Goal: Task Accomplishment & Management: Use online tool/utility

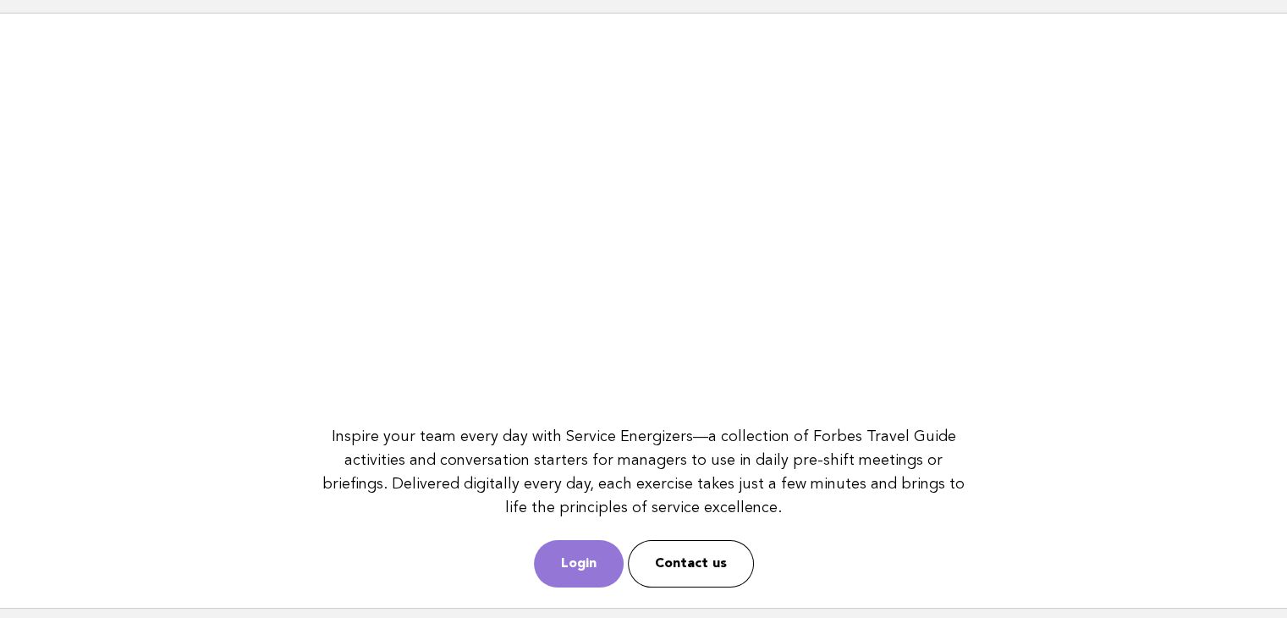
scroll to position [218, 0]
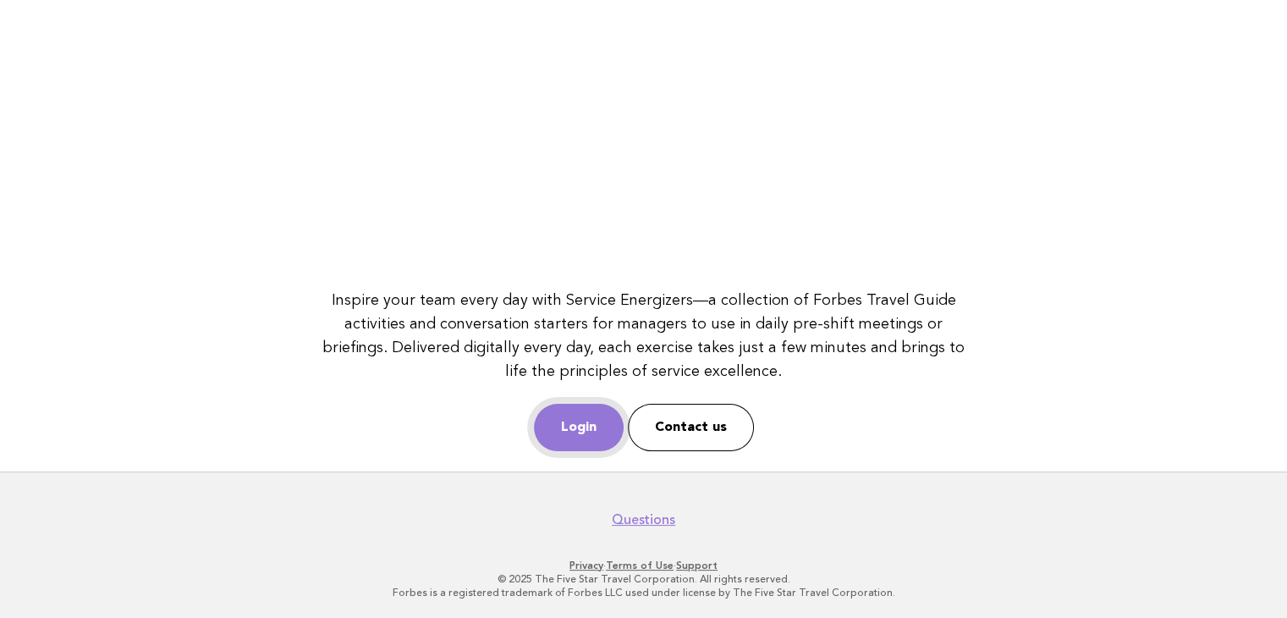
click at [575, 418] on link "Login" at bounding box center [579, 427] width 90 height 47
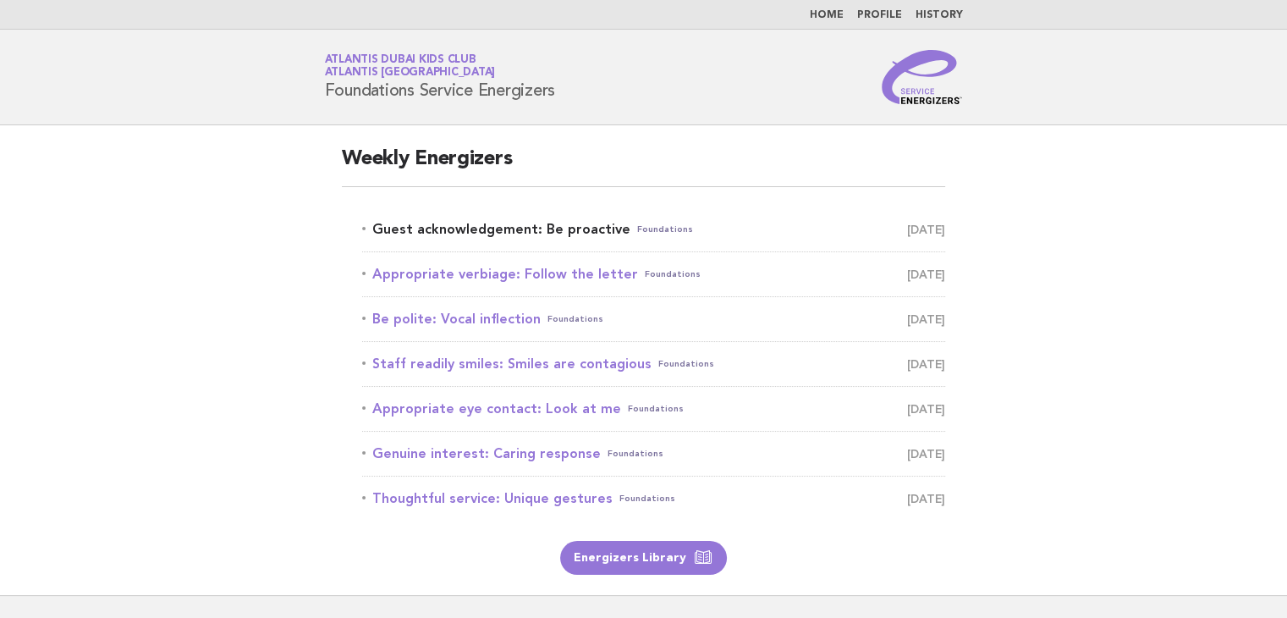
click at [578, 229] on link "Guest acknowledgement: Be proactive Foundations [DATE]" at bounding box center [653, 229] width 583 height 24
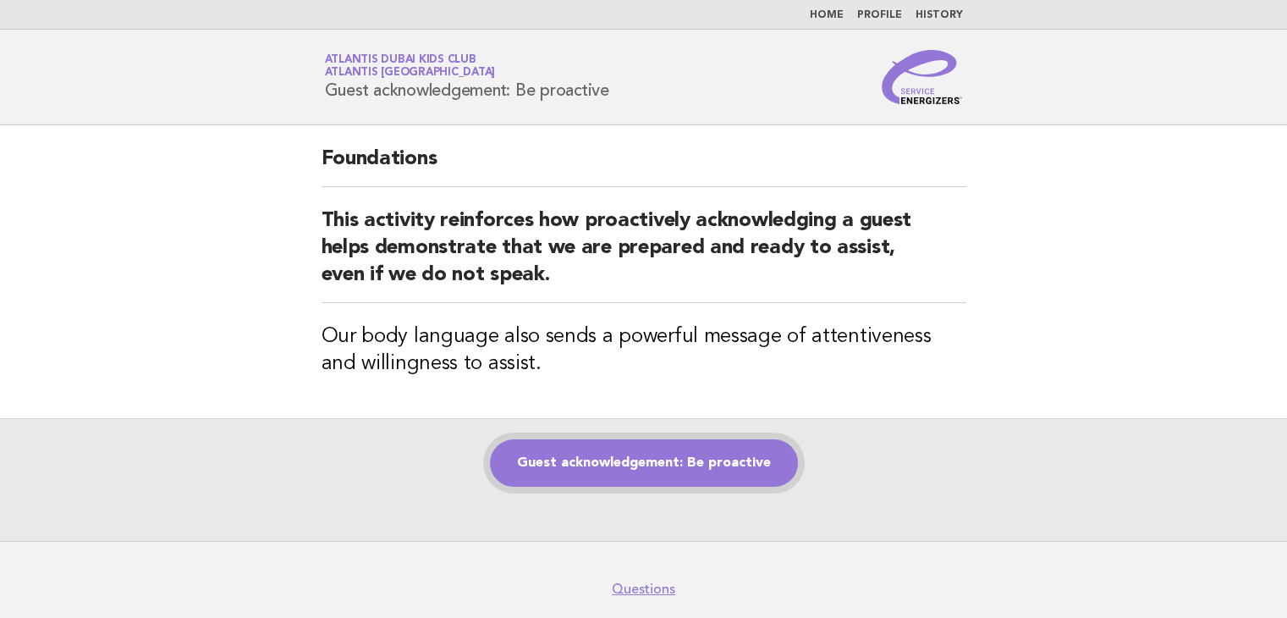
click at [592, 481] on div "Guest acknowledgement: Be proactive" at bounding box center [643, 479] width 1287 height 123
click at [633, 453] on link "Guest acknowledgement: Be proactive" at bounding box center [644, 462] width 308 height 47
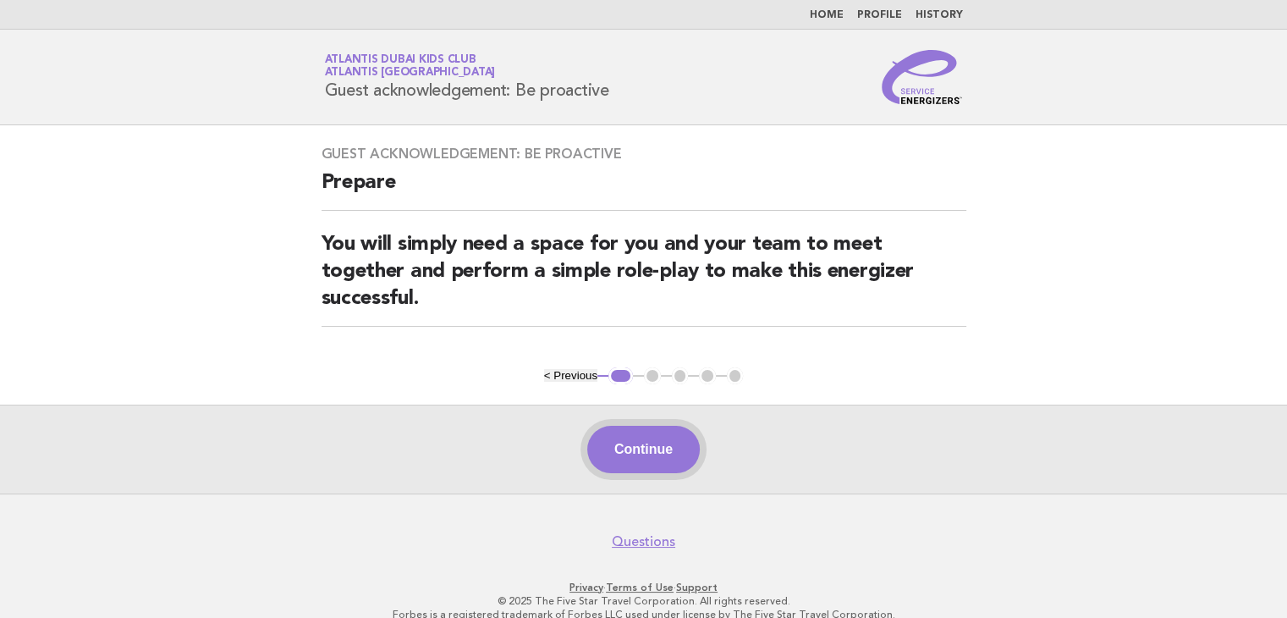
click at [648, 447] on button "Continue" at bounding box center [643, 448] width 113 height 47
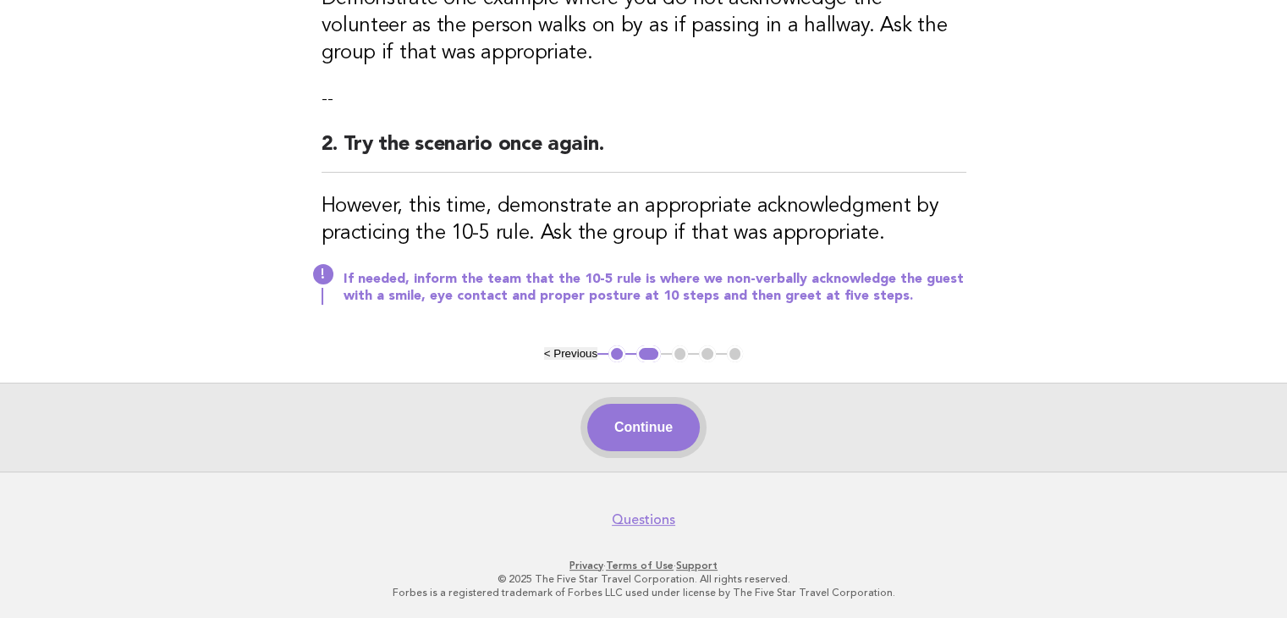
click at [645, 416] on button "Continue" at bounding box center [643, 427] width 113 height 47
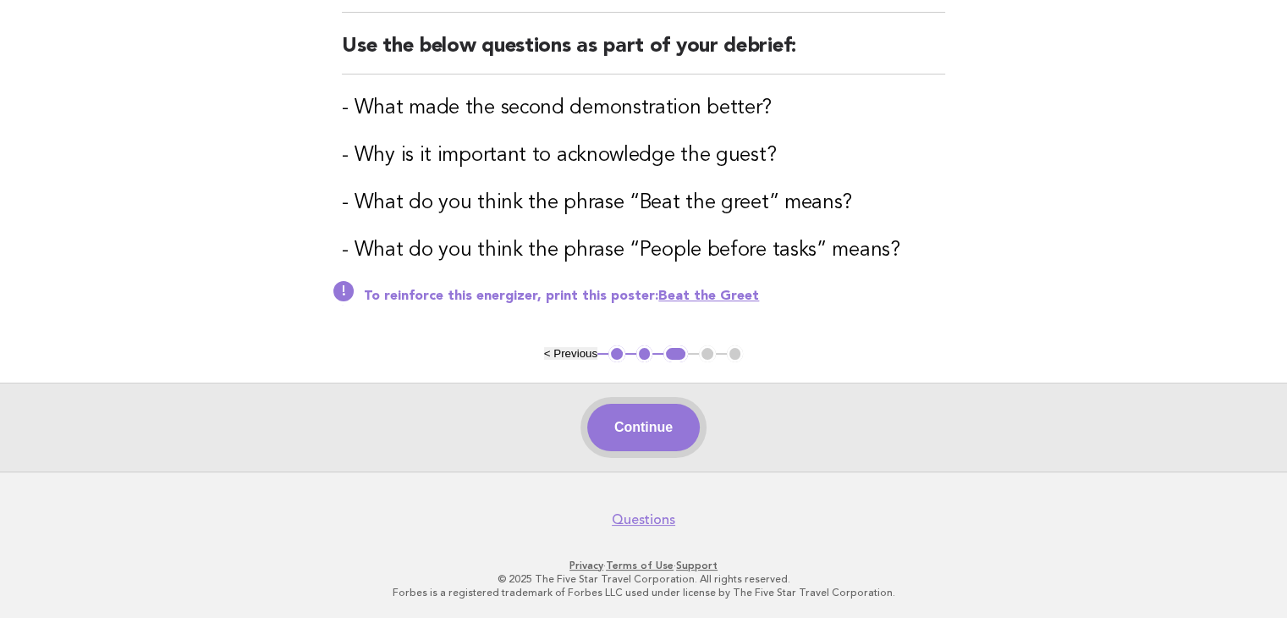
click at [650, 433] on button "Continue" at bounding box center [643, 427] width 113 height 47
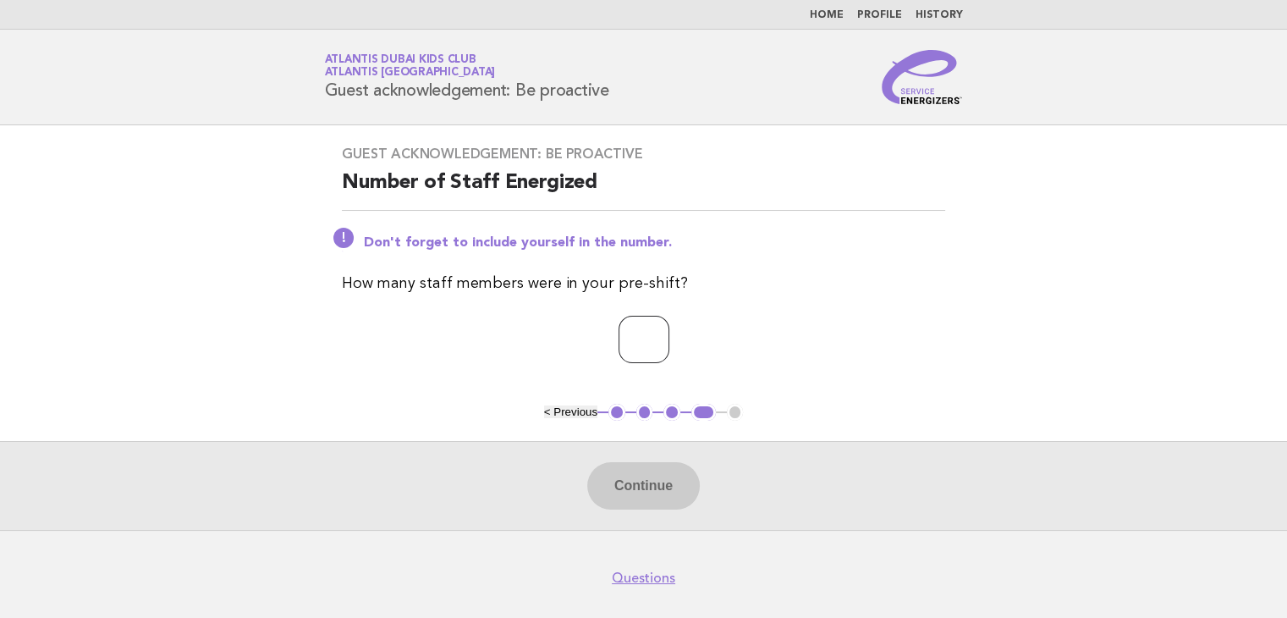
click at [637, 343] on input "number" at bounding box center [643, 339] width 51 height 47
type input "*"
click at [674, 481] on button "Continue" at bounding box center [643, 485] width 113 height 47
